Goal: Use online tool/utility: Utilize a website feature to perform a specific function

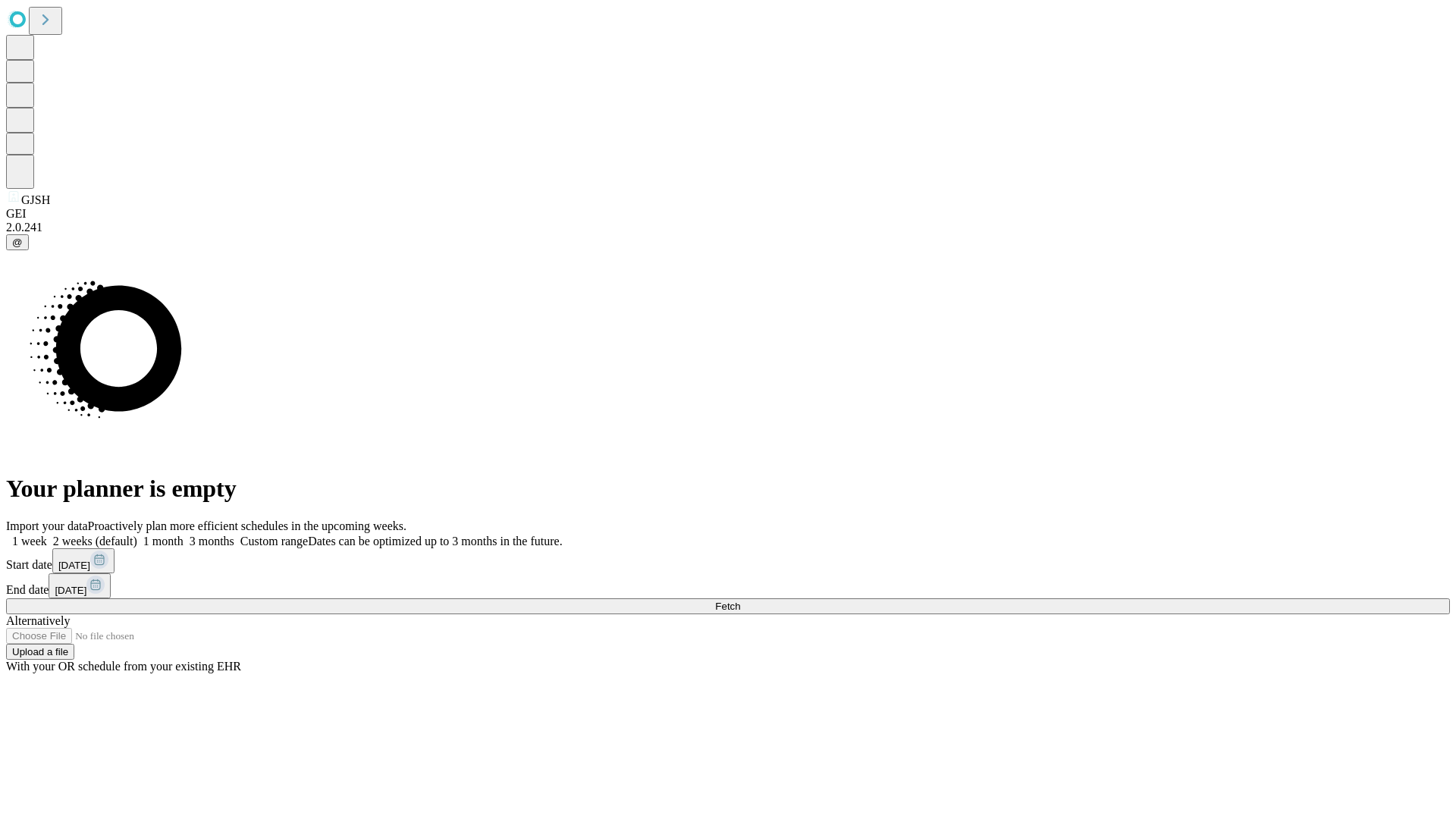
click at [740, 601] on span "Fetch" at bounding box center [727, 606] width 25 height 11
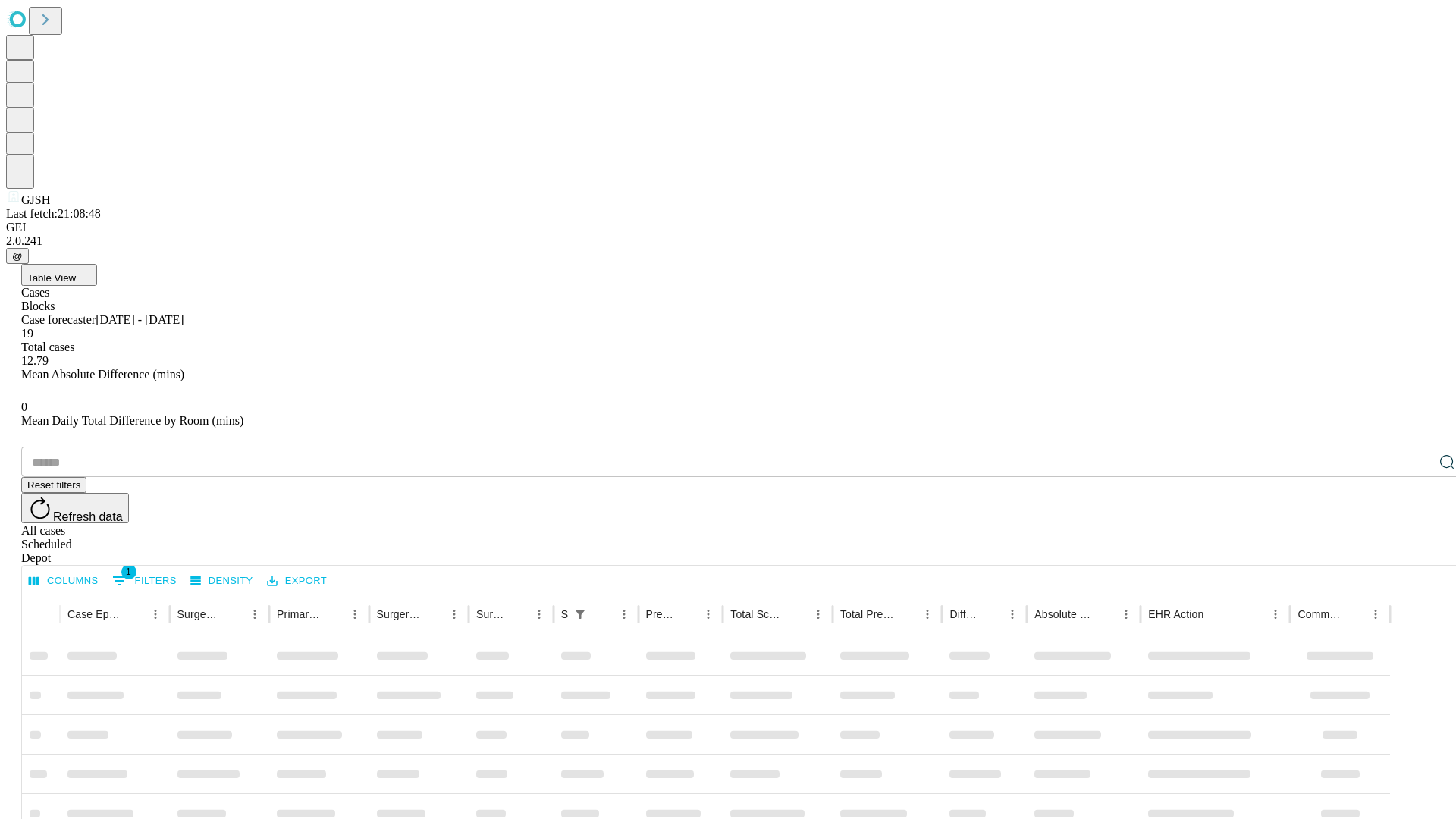
click at [76, 272] on span "Table View" at bounding box center [52, 277] width 49 height 11
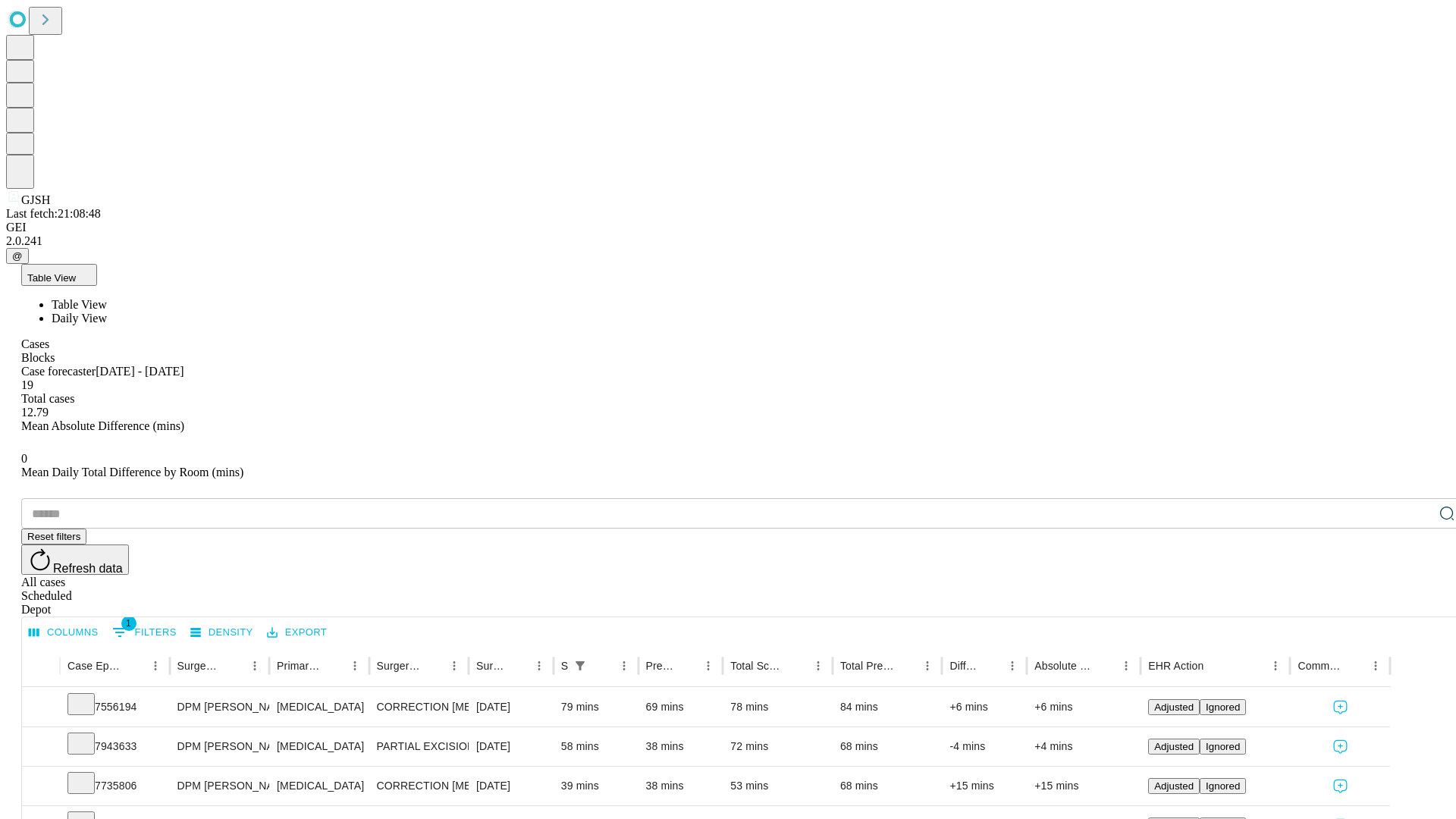
click at [107, 312] on span "Daily View" at bounding box center [79, 318] width 55 height 13
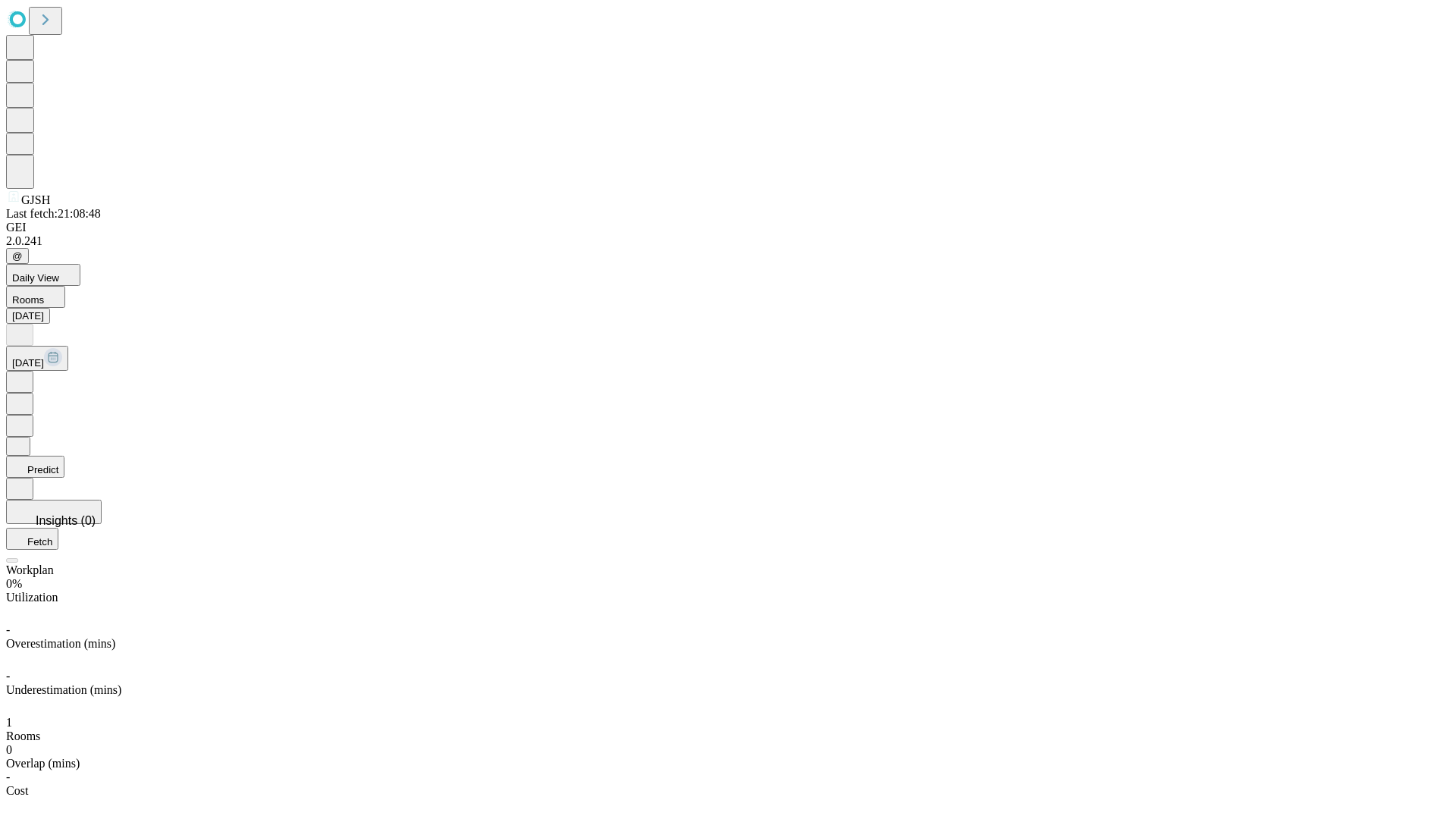
click at [65, 456] on button "Predict" at bounding box center [35, 467] width 58 height 22
